Goal: Obtain resource: Download file/media

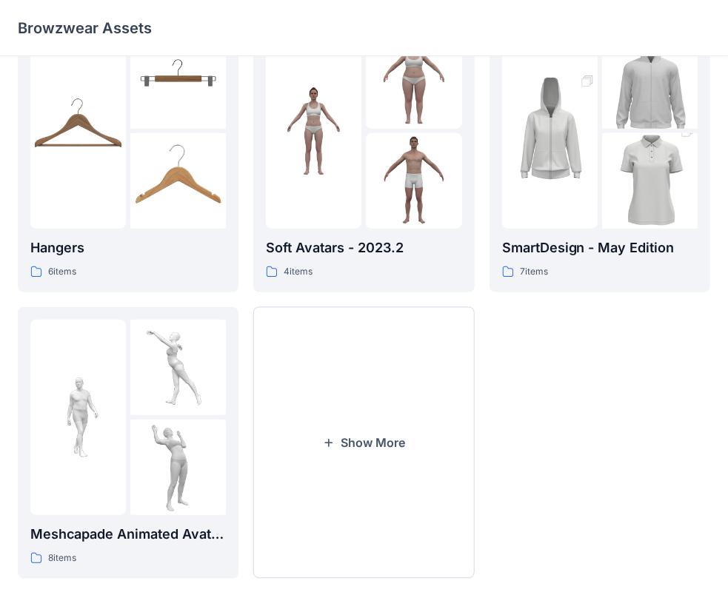
scroll to position [367, 0]
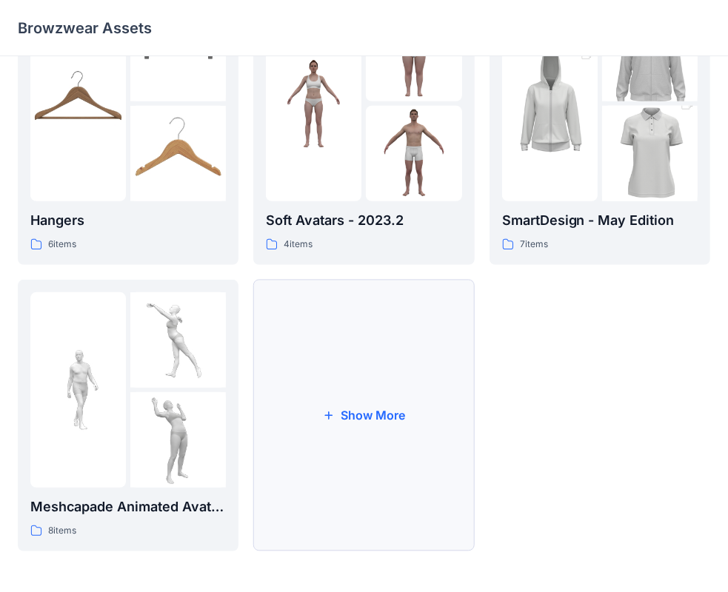
click at [354, 412] on button "Show More" at bounding box center [363, 416] width 221 height 272
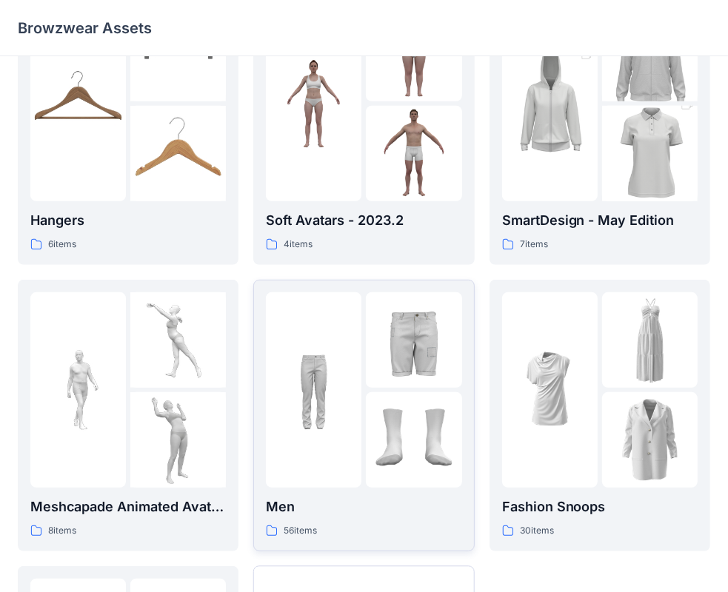
click at [399, 378] on div at bounding box center [413, 339] width 95 height 95
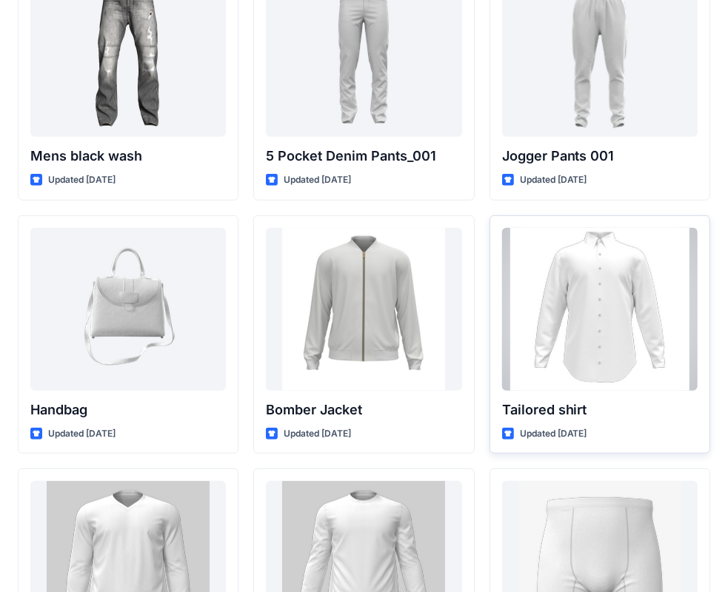
scroll to position [700, 0]
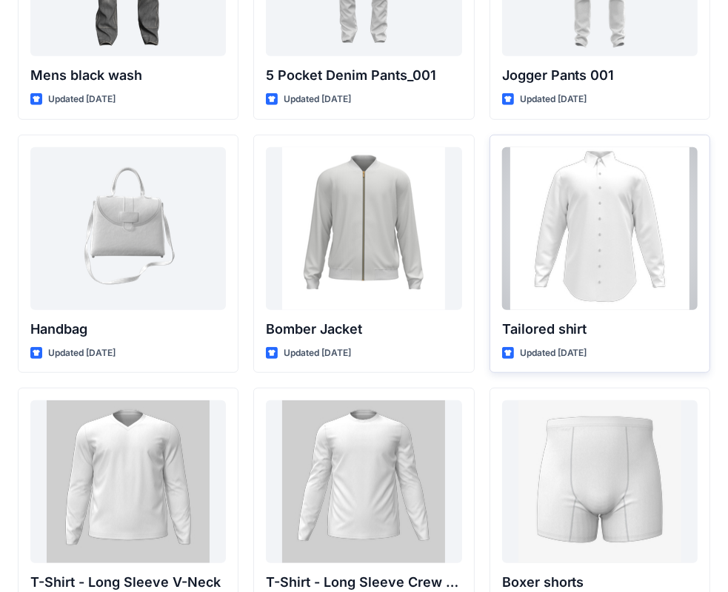
click at [597, 243] on div at bounding box center [599, 228] width 195 height 163
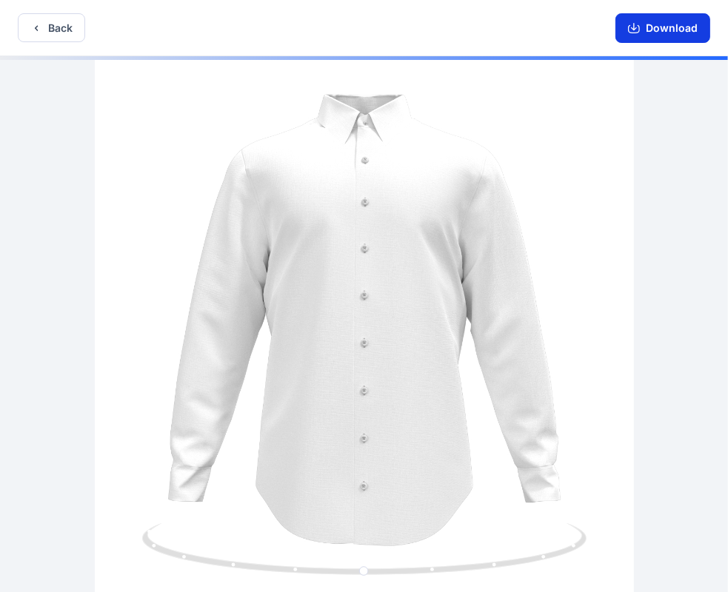
click at [672, 31] on button "Download" at bounding box center [662, 28] width 95 height 30
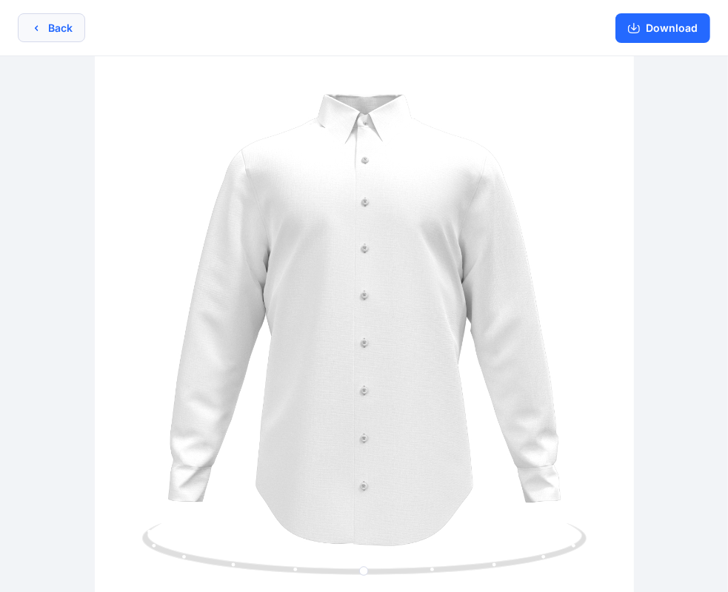
click at [55, 37] on button "Back" at bounding box center [51, 27] width 67 height 29
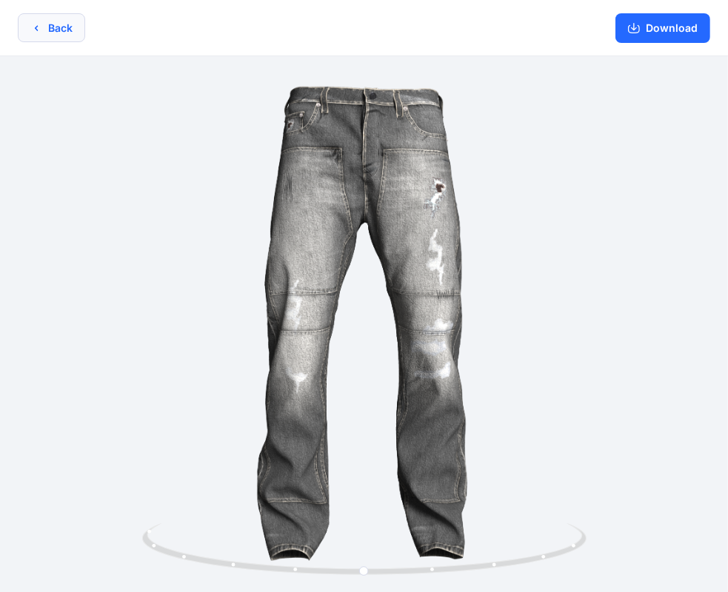
click at [58, 25] on button "Back" at bounding box center [51, 27] width 67 height 29
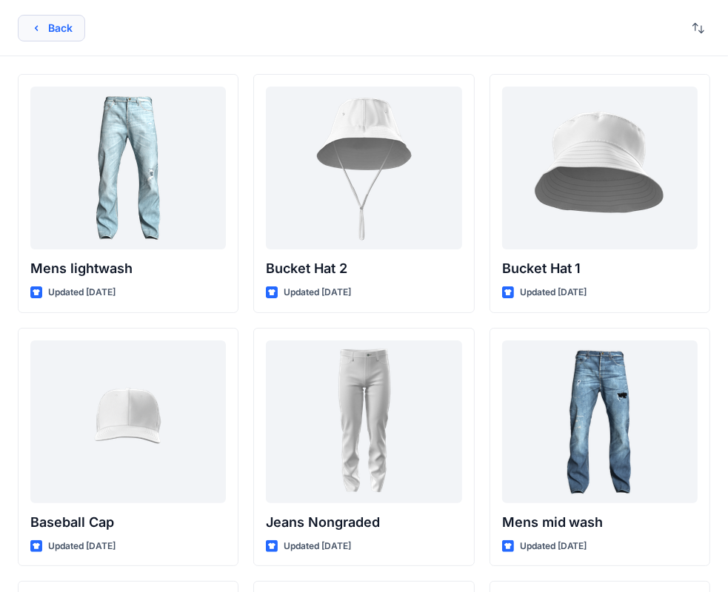
click at [50, 36] on button "Back" at bounding box center [51, 28] width 67 height 27
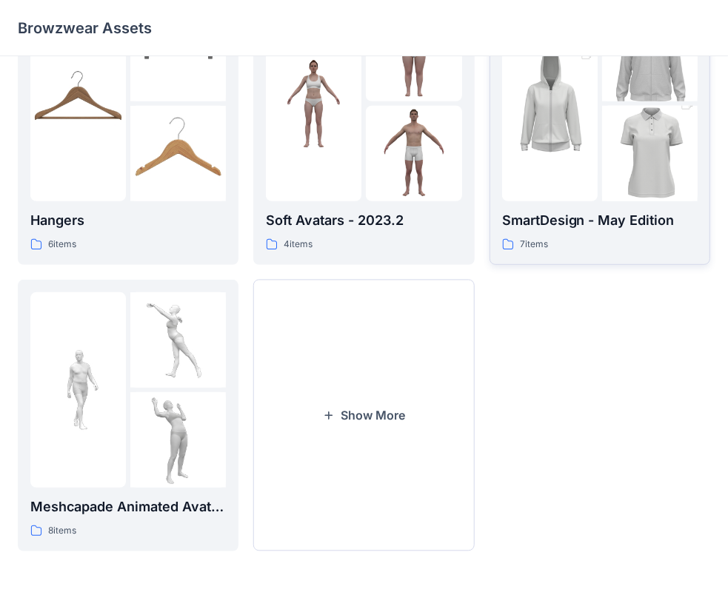
click at [610, 126] on img at bounding box center [649, 154] width 95 height 144
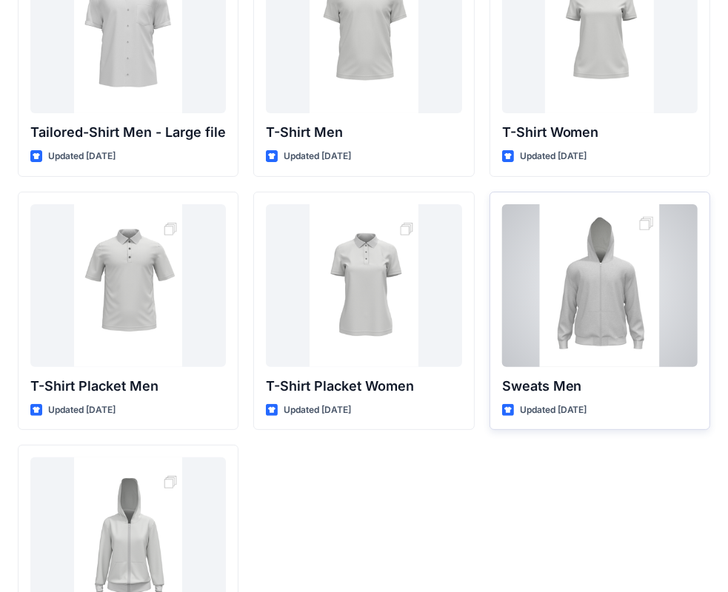
scroll to position [23, 0]
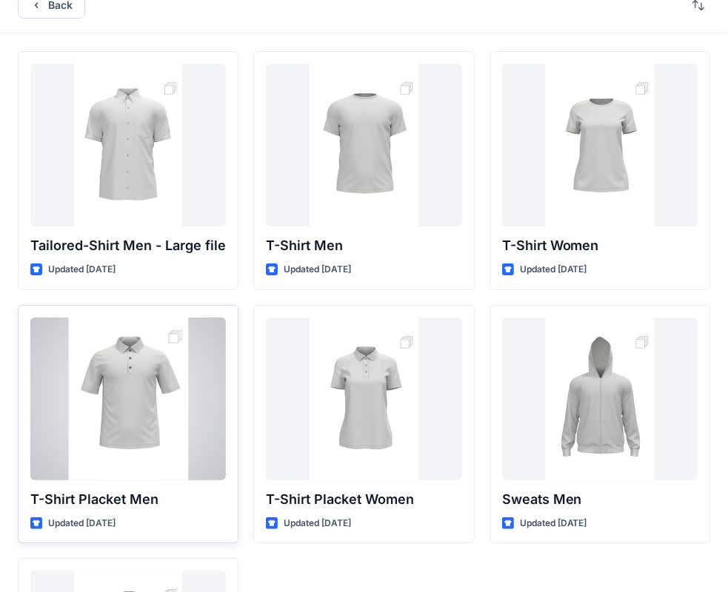
click at [118, 408] on div at bounding box center [127, 399] width 195 height 163
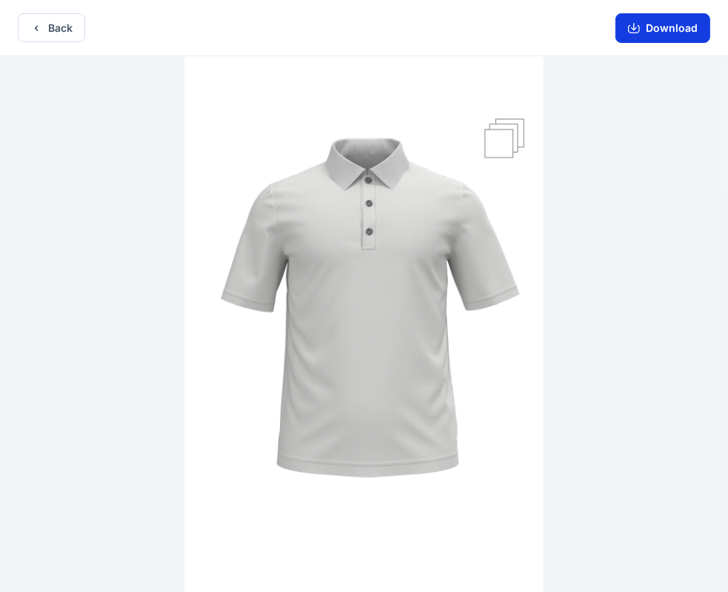
click at [671, 21] on button "Download" at bounding box center [662, 28] width 95 height 30
